Goal: Task Accomplishment & Management: Manage account settings

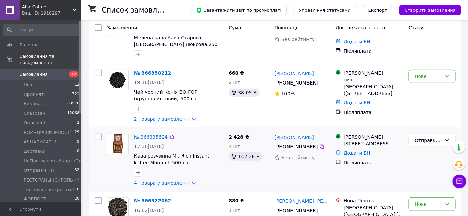
scroll to position [61, 0]
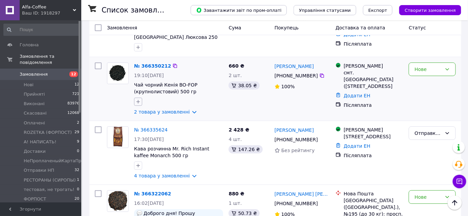
click at [140, 98] on button "button" at bounding box center [138, 102] width 8 height 8
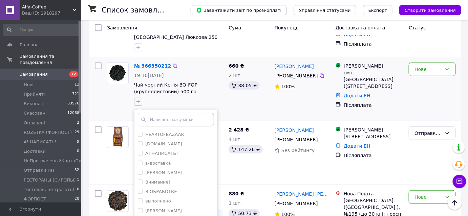
type input "л"
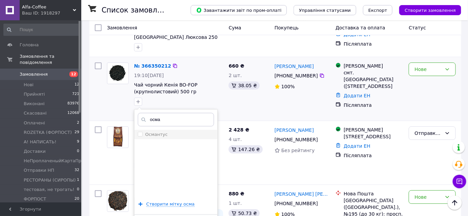
type input "осма"
click at [153, 134] on label "Османтус" at bounding box center [156, 134] width 22 height 5
checkbox input "true"
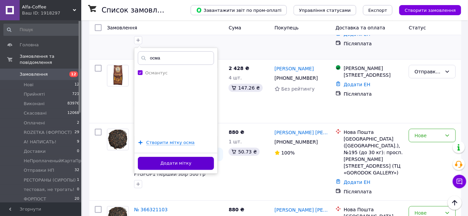
click at [184, 162] on button "Додати мітку" at bounding box center [176, 163] width 76 height 13
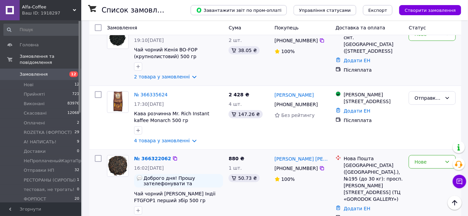
scroll to position [30, 0]
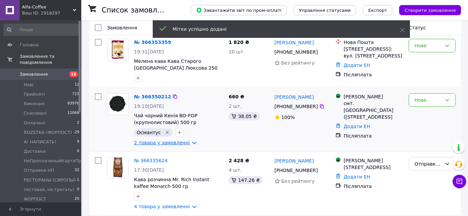
click at [176, 143] on link "2 товара у замовленні" at bounding box center [162, 142] width 56 height 5
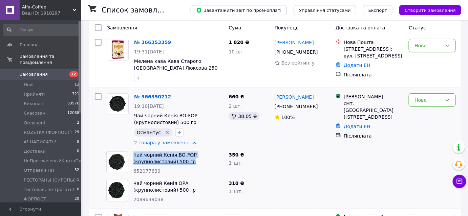
copy link "Чай чорний Кенія BO-FOP (крупнолистовий) 500 гр"
drag, startPoint x: 194, startPoint y: 162, endPoint x: 134, endPoint y: 156, distance: 60.1
click at [134, 156] on span "Чай чорний Кенія BO-FOP (крупнолистовий) 500 гр" at bounding box center [178, 159] width 90 height 14
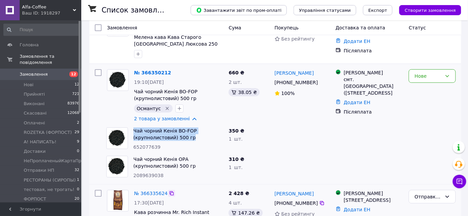
scroll to position [92, 0]
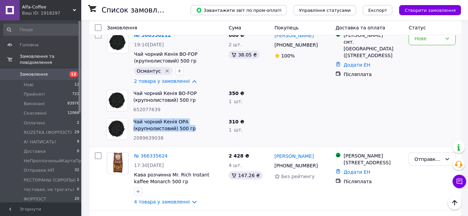
copy link "Чай чорний Кенія ОРА (крупнолистовий) 500 гр"
drag, startPoint x: 152, startPoint y: 132, endPoint x: 133, endPoint y: 123, distance: 21.2
click at [133, 123] on div "Чай чорний Кенія ОРА (крупнолистовий) 500 гр 2089639038" at bounding box center [178, 130] width 95 height 28
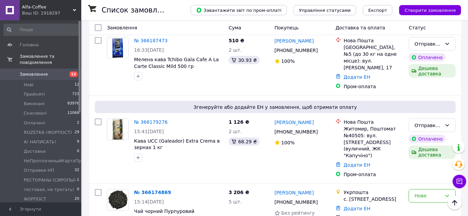
scroll to position [1814, 0]
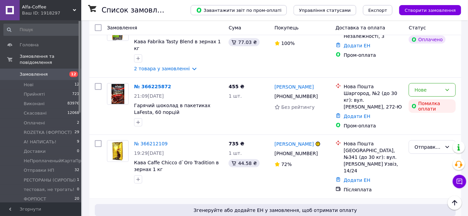
copy span "Мелена кава Tchibo Gala Cafe A La Carte Classic Mild 500 гр"
drag, startPoint x: 180, startPoint y: 100, endPoint x: 134, endPoint y: 94, distance: 47.1
